Goal: Navigation & Orientation: Find specific page/section

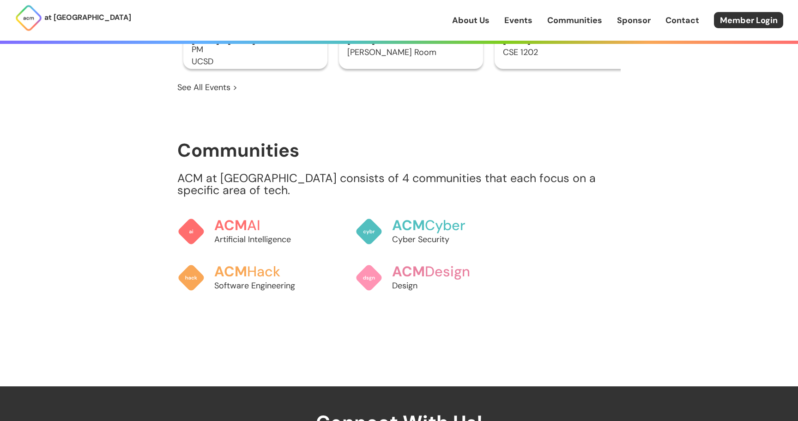
scroll to position [849, 0]
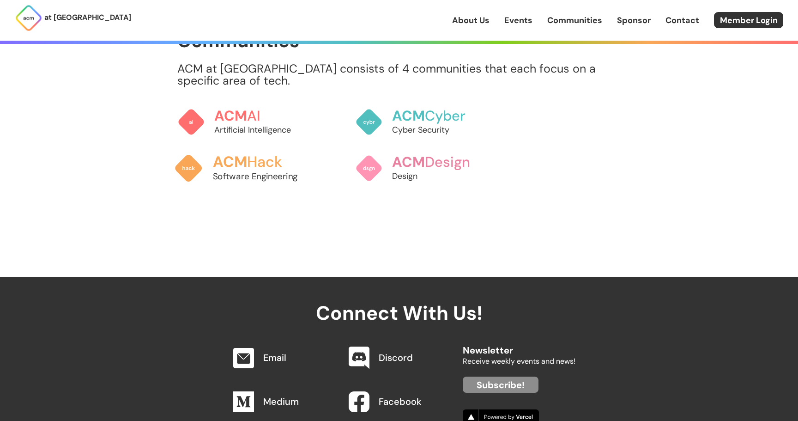
click at [256, 154] on h3 "ACM Hack" at bounding box center [264, 162] width 102 height 16
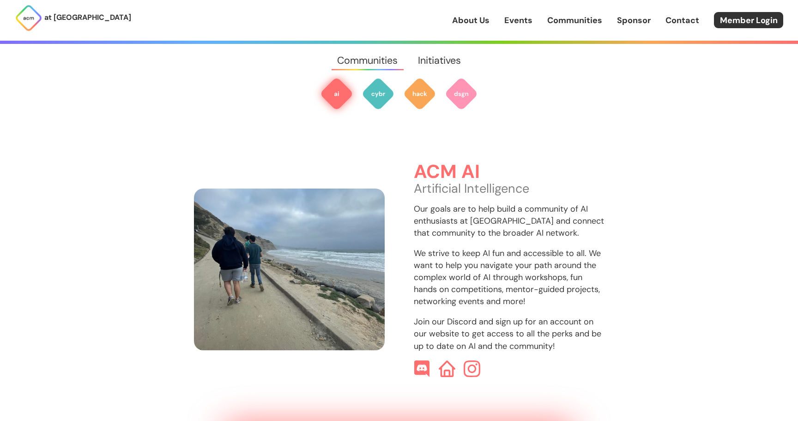
scroll to position [275, 0]
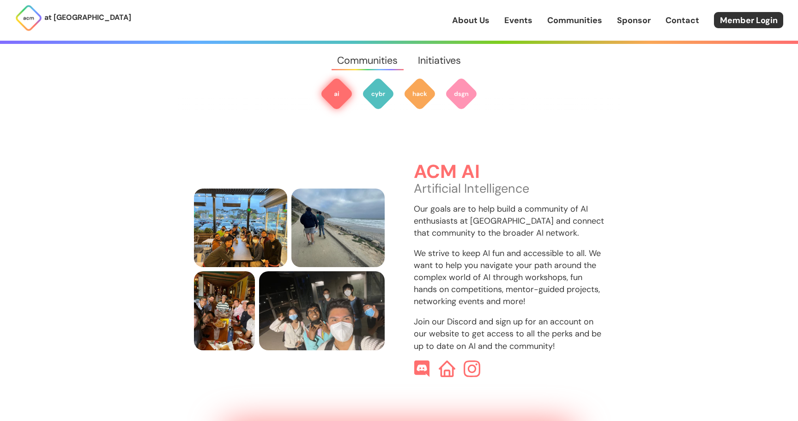
click at [507, 206] on p "Our goals are to help build a community of AI enthusiasts at [GEOGRAPHIC_DATA] …" at bounding box center [509, 221] width 191 height 36
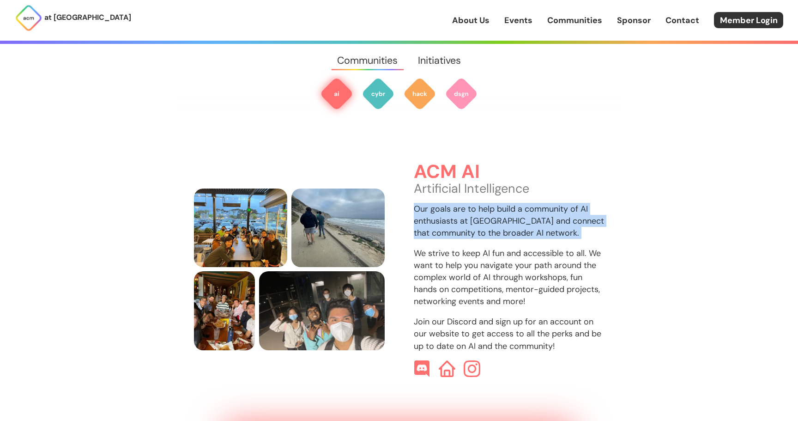
click at [507, 206] on p "Our goals are to help build a community of AI enthusiasts at [GEOGRAPHIC_DATA] …" at bounding box center [509, 221] width 191 height 36
click at [448, 360] on img at bounding box center [447, 369] width 18 height 18
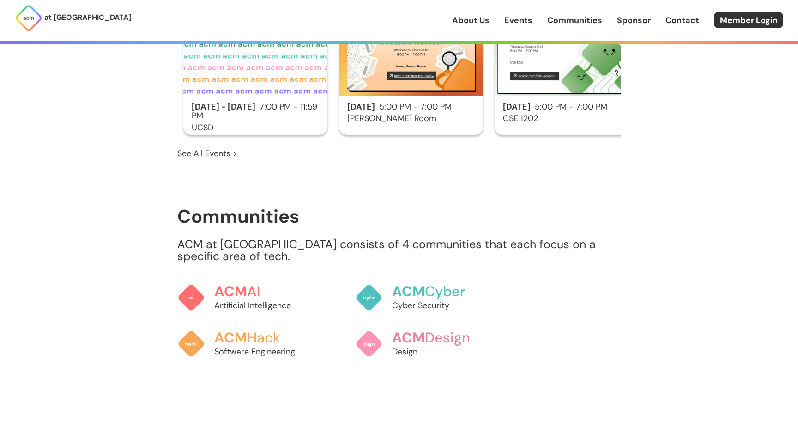
scroll to position [710, 0]
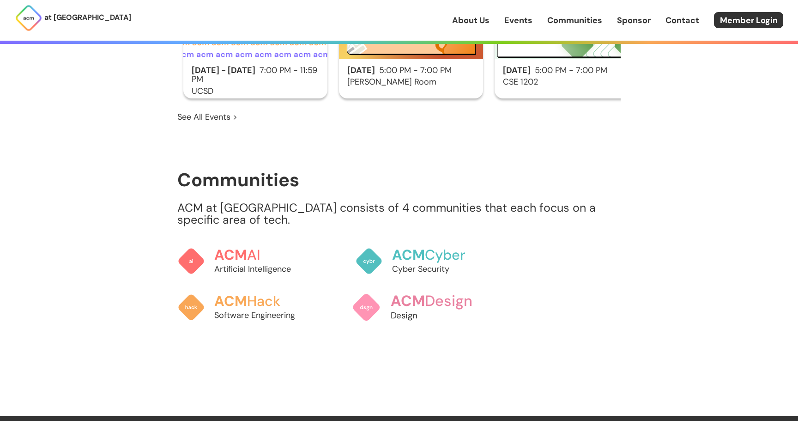
click at [408, 291] on span "ACM" at bounding box center [408, 300] width 35 height 19
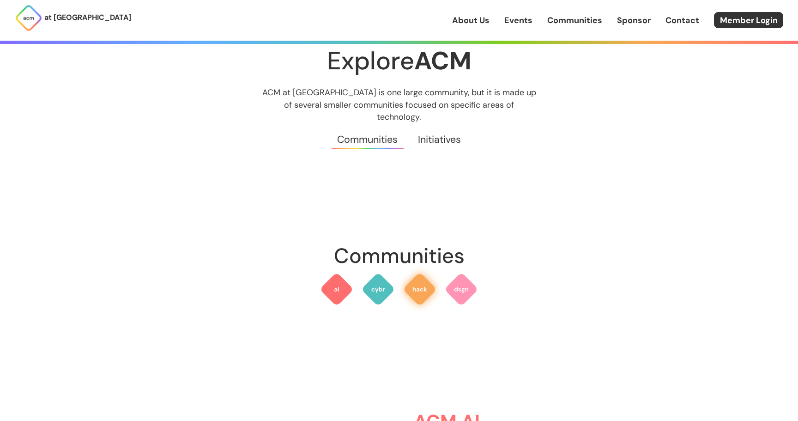
click at [426, 281] on img at bounding box center [419, 289] width 33 height 33
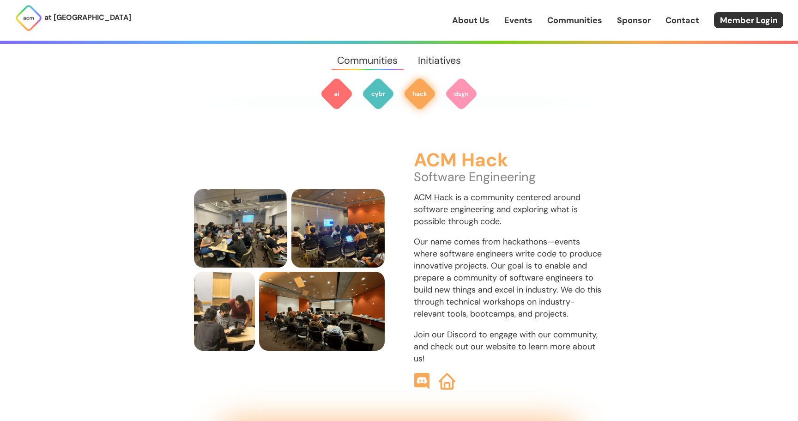
scroll to position [1029, 0]
click at [445, 372] on img at bounding box center [447, 381] width 18 height 18
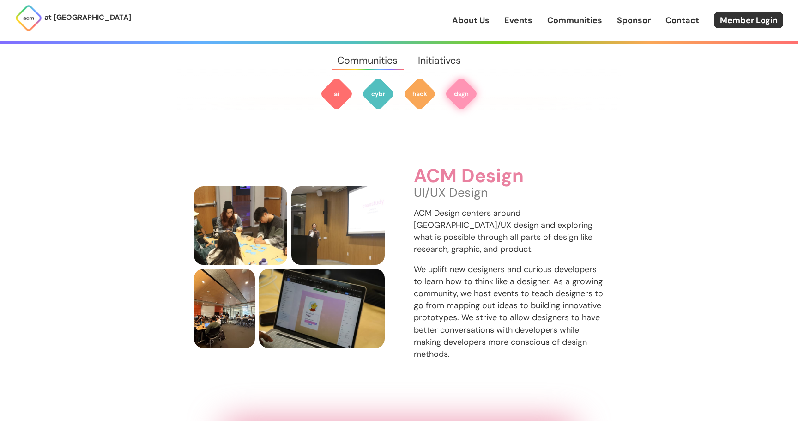
scroll to position [1406, 0]
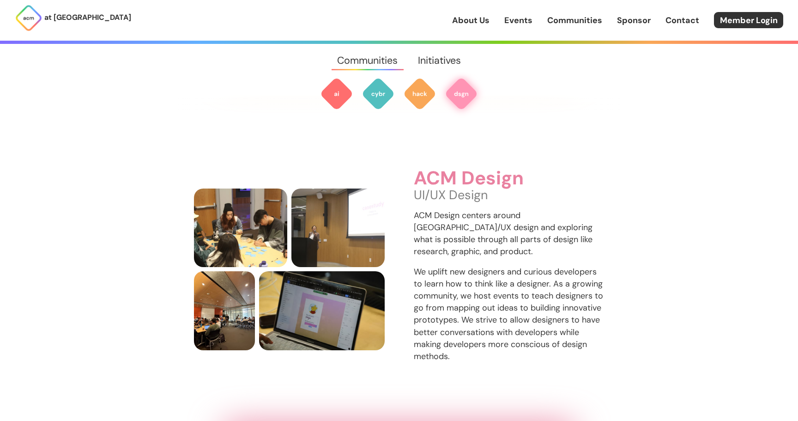
click at [447, 168] on h3 "ACM Design" at bounding box center [509, 178] width 191 height 21
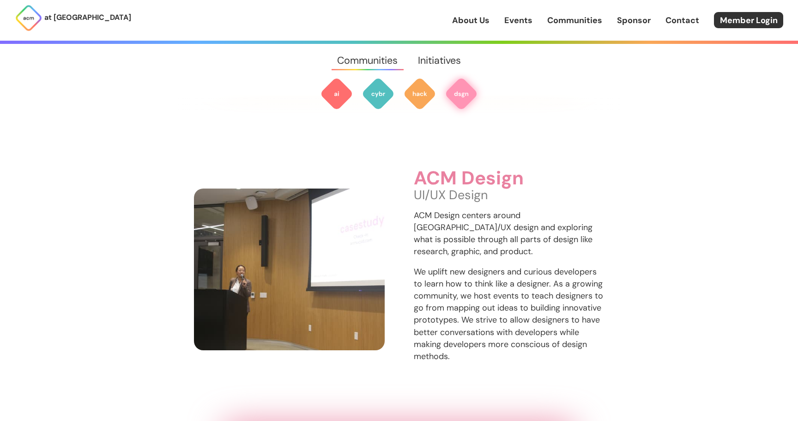
click at [332, 227] on img at bounding box center [289, 269] width 191 height 162
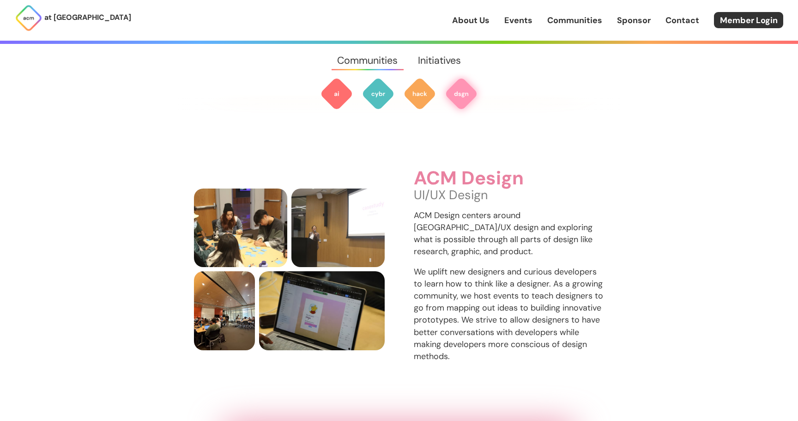
click at [462, 91] on img at bounding box center [461, 93] width 33 height 33
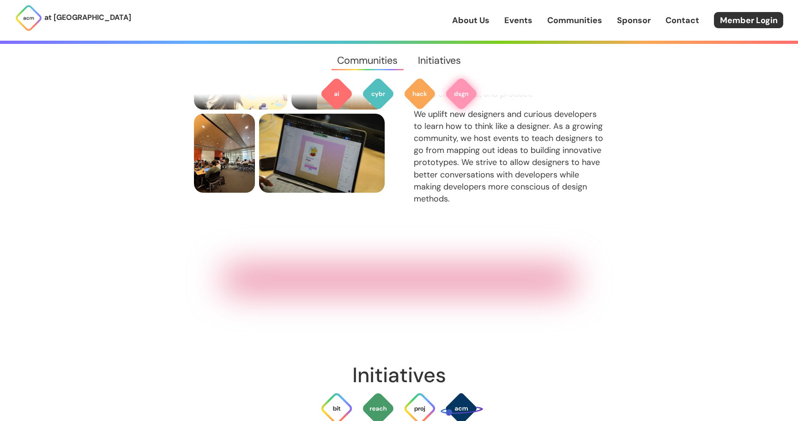
click at [405, 267] on div at bounding box center [399, 279] width 355 height 25
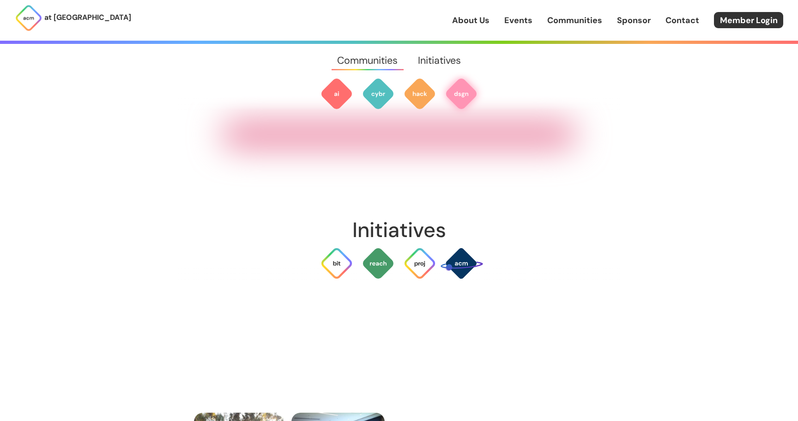
scroll to position [1781, 0]
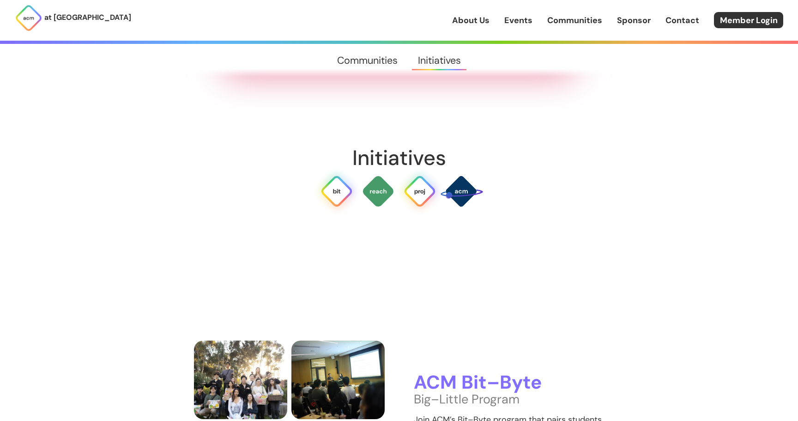
click at [414, 175] on img at bounding box center [419, 191] width 33 height 33
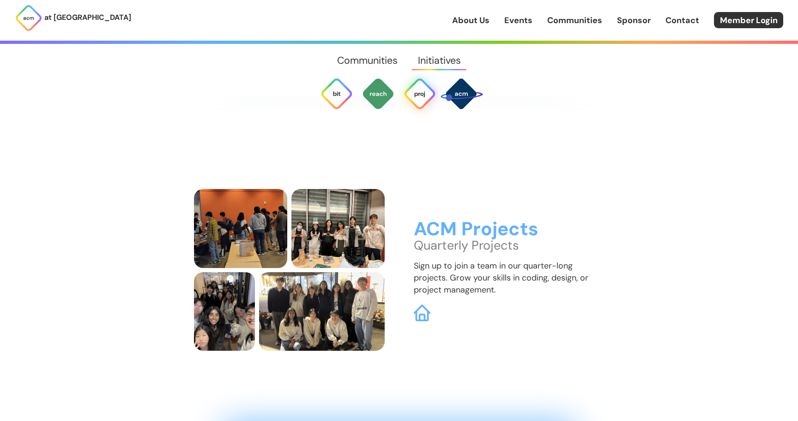
scroll to position [2686, 0]
click at [422, 303] on img at bounding box center [422, 312] width 18 height 18
